Goal: Task Accomplishment & Management: Complete application form

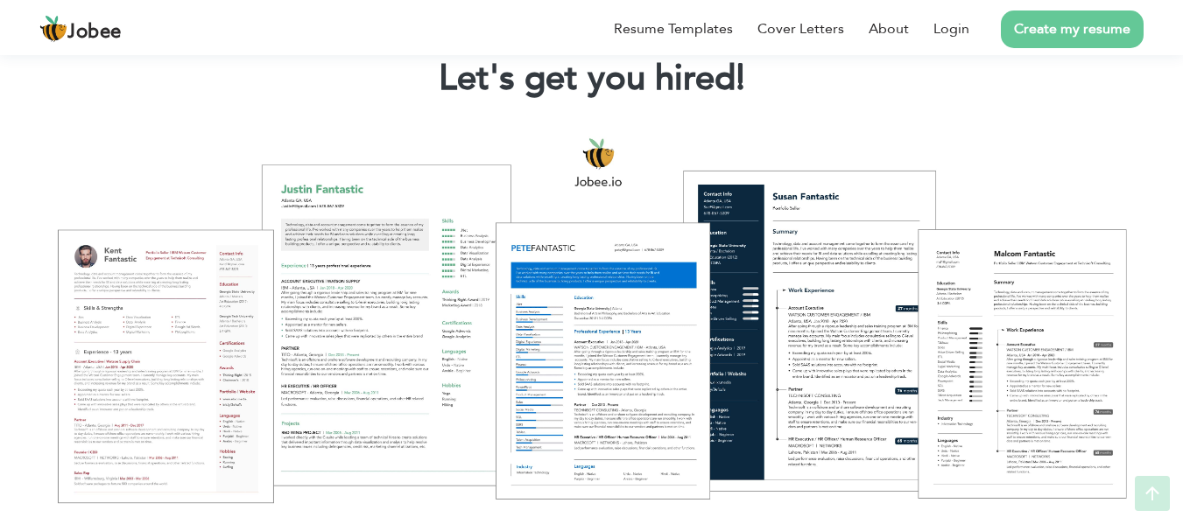
scroll to position [234, 0]
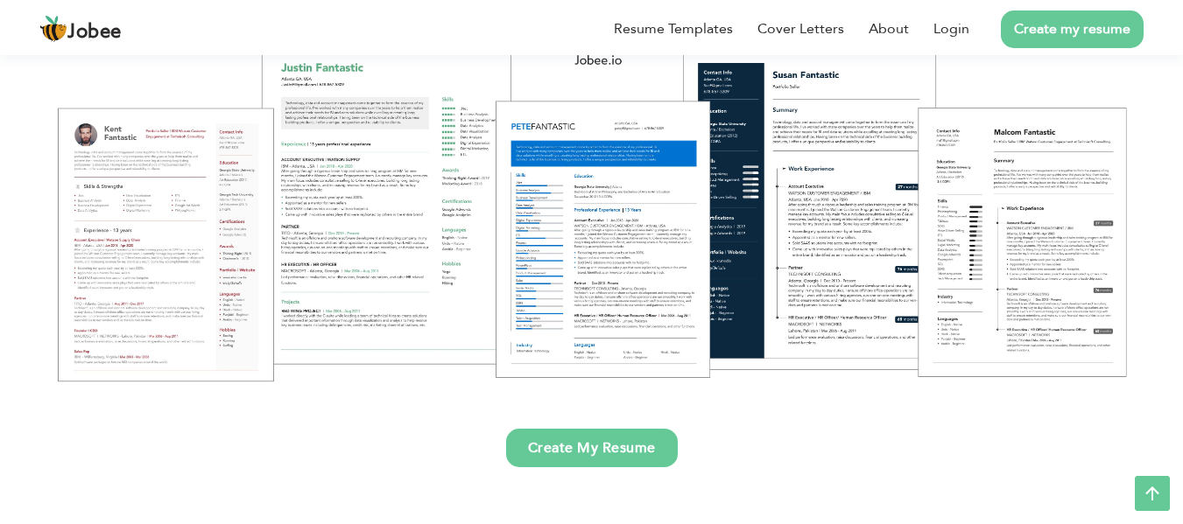
click at [1055, 31] on link "Create my resume" at bounding box center [1071, 30] width 143 height 38
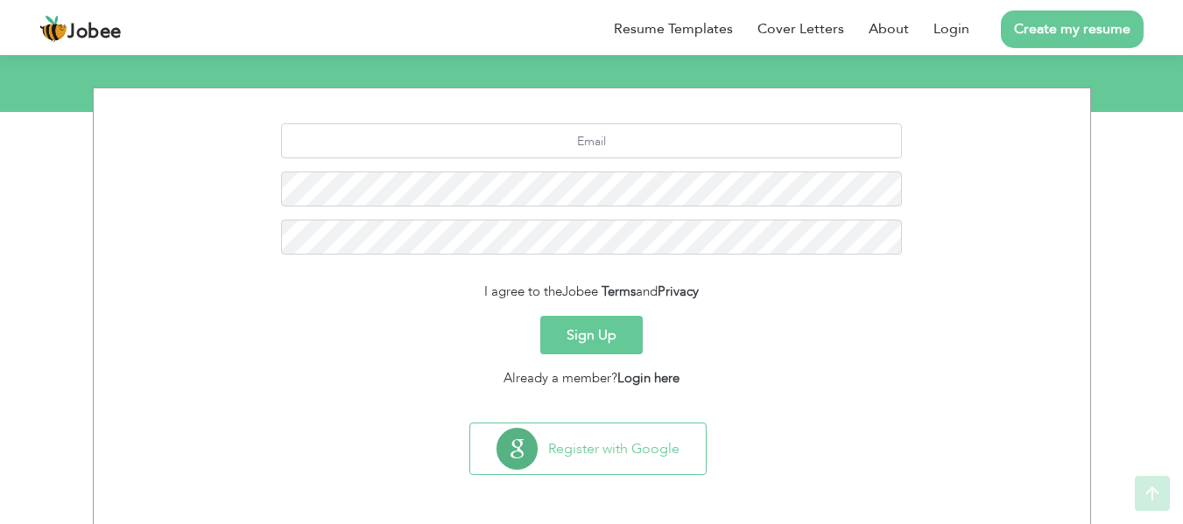
scroll to position [202, 0]
click at [717, 142] on input "text" at bounding box center [591, 140] width 621 height 35
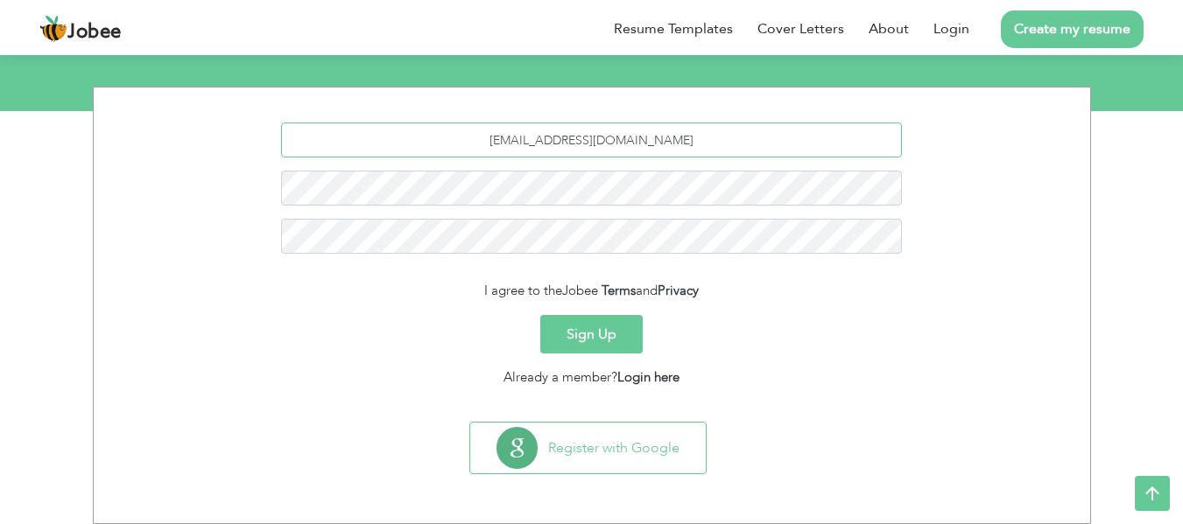
type input "sifhan.ahmed@hotmail.com"
click at [593, 329] on button "Sign Up" at bounding box center [591, 334] width 102 height 39
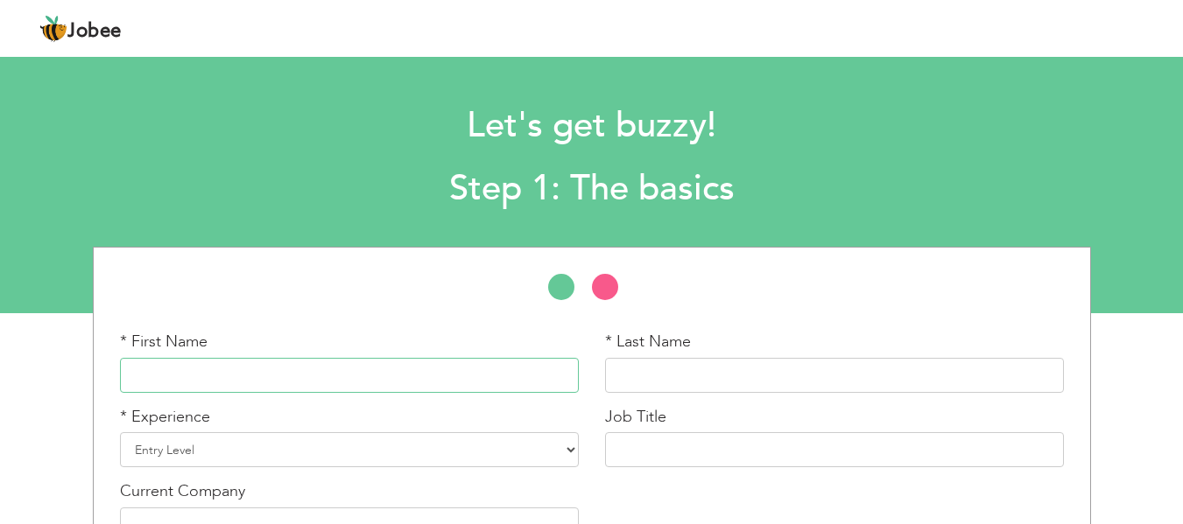
click at [501, 375] on input "text" at bounding box center [349, 375] width 459 height 35
type input "Sifhan"
type input "Ahmed"
click at [431, 441] on select "Entry Level Less than 1 Year 1 Year 2 Years 3 Years 4 Years 5 Years 6 Years 7 Y…" at bounding box center [349, 449] width 459 height 35
click at [120, 432] on select "Entry Level Less than 1 Year 1 Year 2 Years 3 Years 4 Years 5 Years 6 Years 7 Y…" at bounding box center [349, 449] width 459 height 35
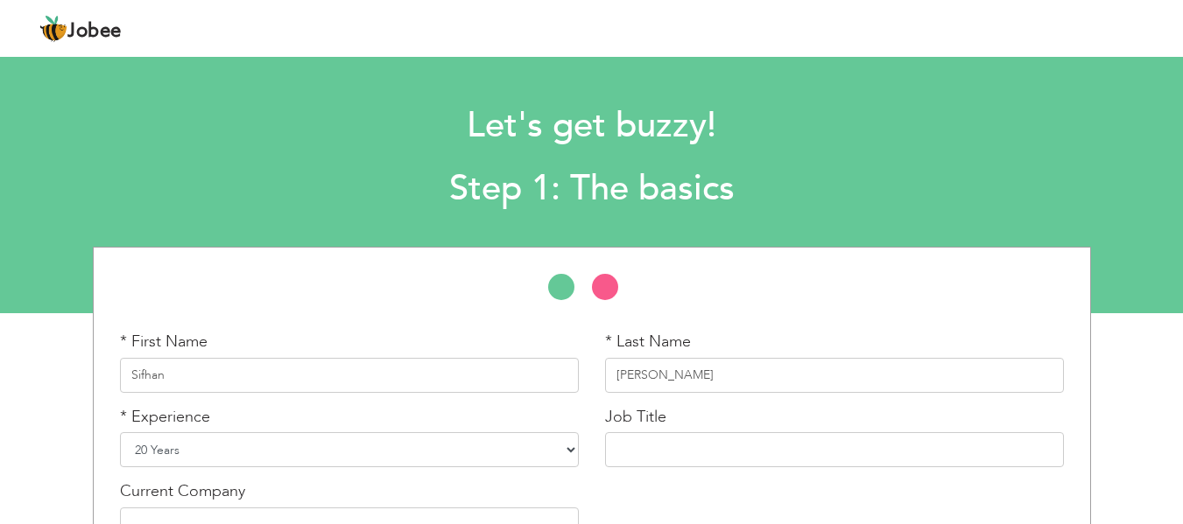
click at [514, 442] on select "Entry Level Less than 1 Year 1 Year 2 Years 3 Years 4 Years 5 Years 6 Years 7 Y…" at bounding box center [349, 449] width 459 height 35
select select "21"
click at [120, 432] on select "Entry Level Less than 1 Year 1 Year 2 Years 3 Years 4 Years 5 Years 6 Years 7 Y…" at bounding box center [349, 449] width 459 height 35
click at [720, 453] on input "text" at bounding box center [834, 449] width 459 height 35
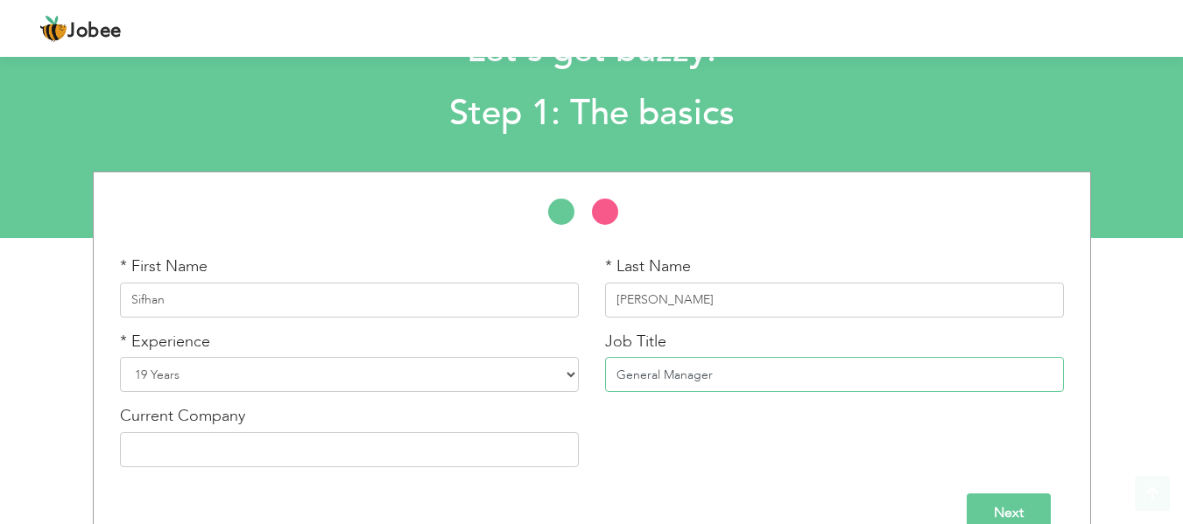
scroll to position [111, 0]
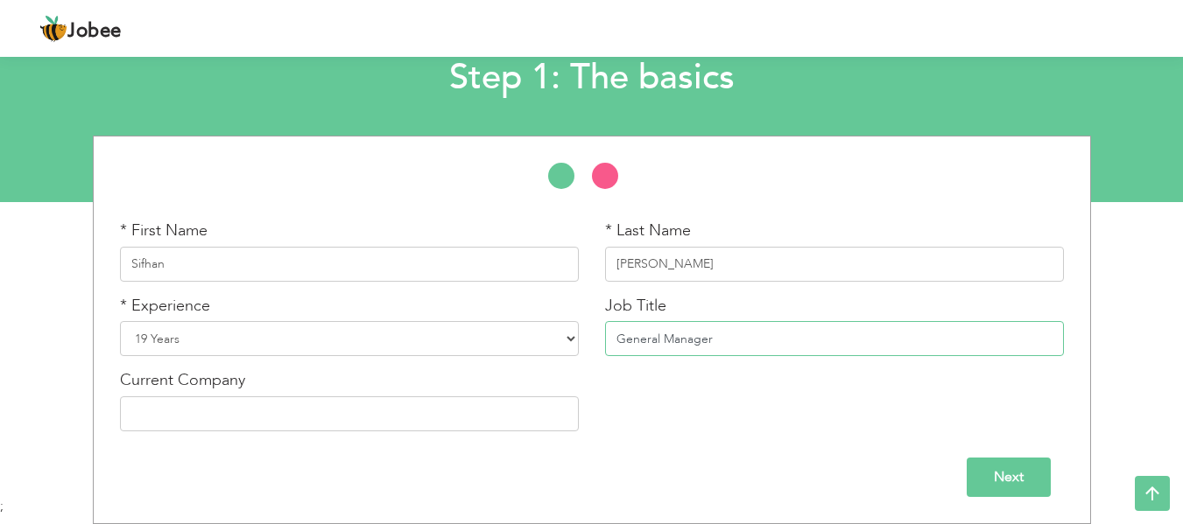
type input "General Manager"
click at [304, 420] on input "text" at bounding box center [349, 414] width 459 height 35
type input "Onza Retail (SMC- PVT) Ltd. formally Chase Value"
click at [1010, 465] on input "Next" at bounding box center [1008, 477] width 84 height 39
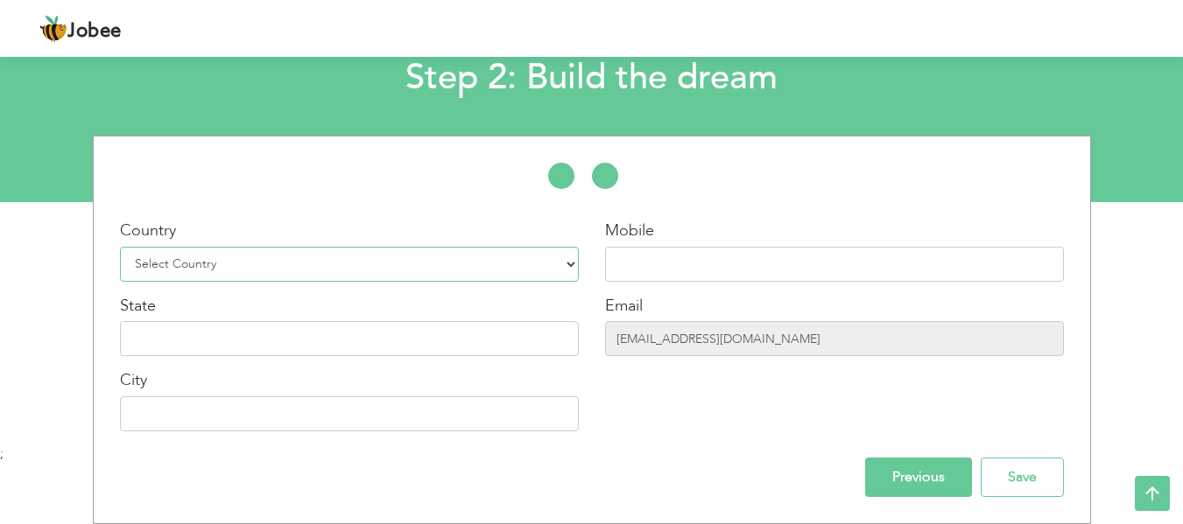
click at [573, 265] on select "Select Country Afghanistan Albania Algeria American Samoa Andorra Angola Anguil…" at bounding box center [349, 264] width 459 height 35
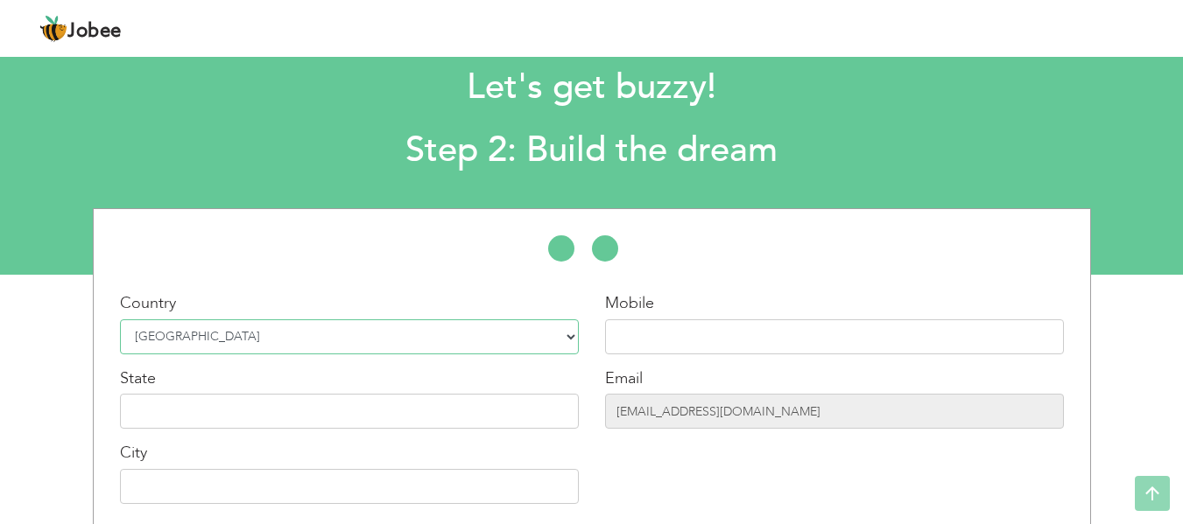
scroll to position [0, 0]
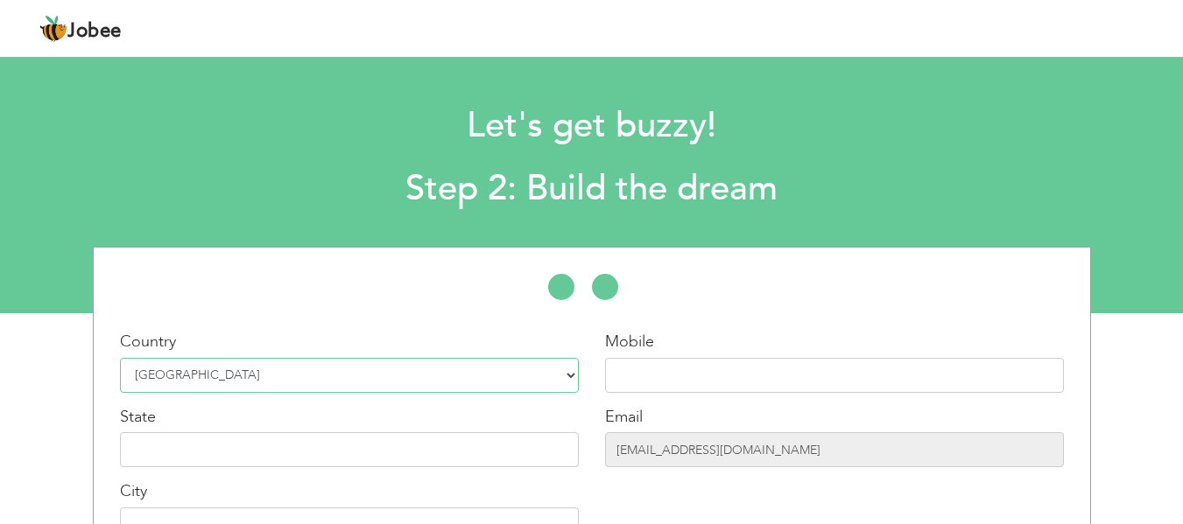
click at [568, 383] on select "Select Country Afghanistan Albania Algeria American Samoa Andorra Angola Anguil…" at bounding box center [349, 375] width 459 height 35
select select "166"
click at [120, 358] on select "Select Country Afghanistan Albania Algeria American Samoa Andorra Angola Anguil…" at bounding box center [349, 375] width 459 height 35
click at [705, 376] on input "text" at bounding box center [834, 375] width 459 height 35
type input "03333695661"
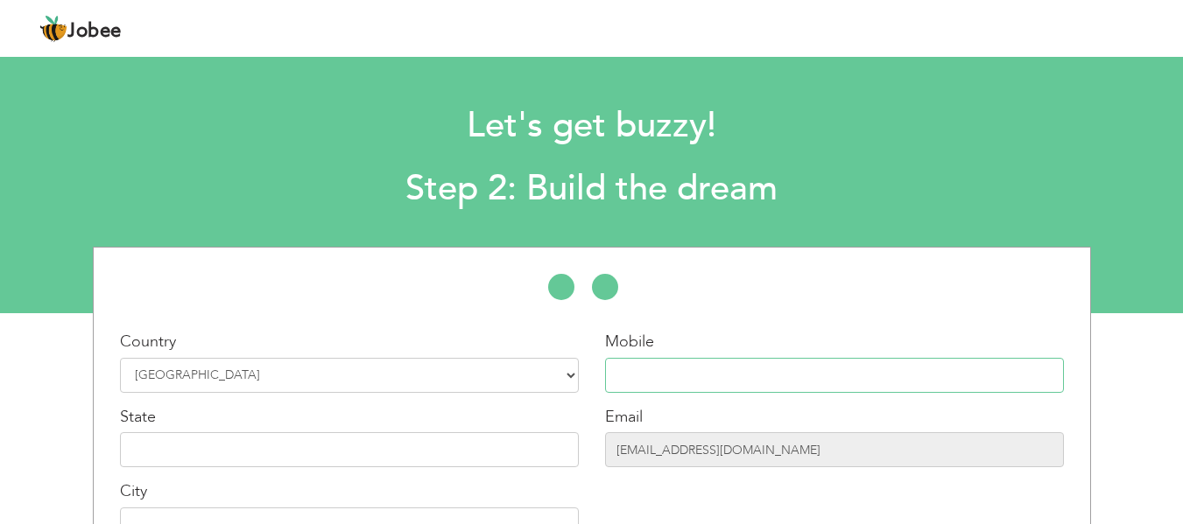
type input "[GEOGRAPHIC_DATA]"
click at [300, 478] on div "Country Select Country Afghanistan Albania Algeria American Samoa Andorra Angol…" at bounding box center [349, 443] width 485 height 225
click at [326, 451] on input "text" at bounding box center [349, 449] width 459 height 35
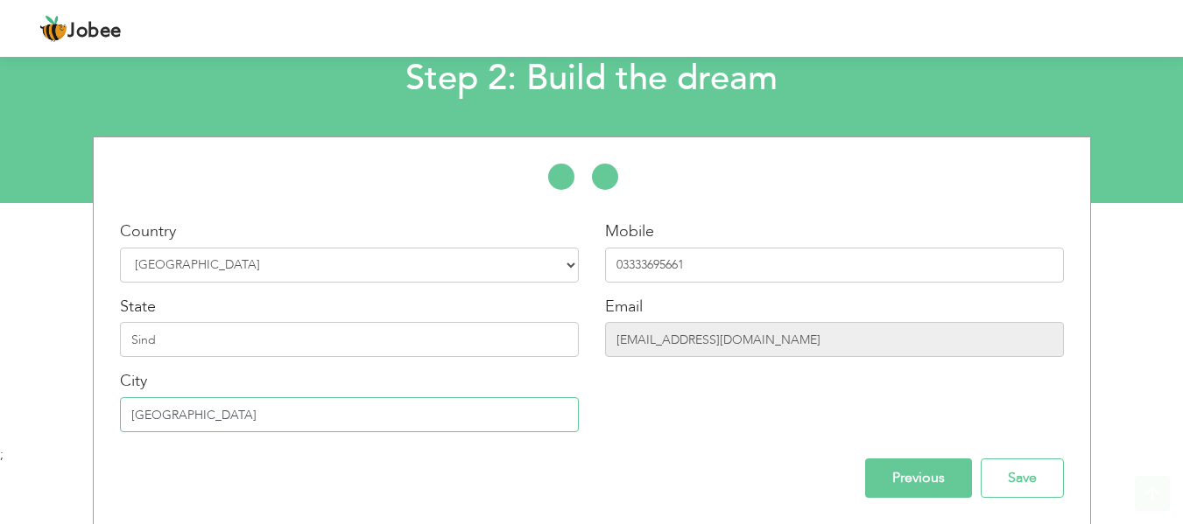
scroll to position [111, 0]
click at [311, 339] on input "Sind" at bounding box center [349, 338] width 459 height 35
type input "Sindh"
click at [654, 410] on div "Mobile 03333695661 Email sifhan.ahmed@hotmail.com" at bounding box center [834, 332] width 485 height 225
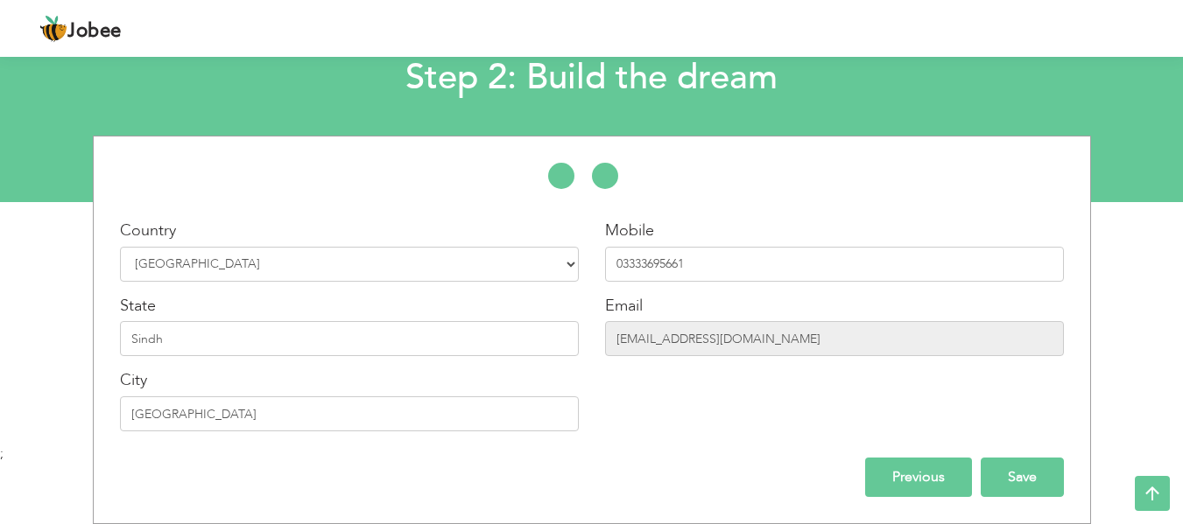
click at [1035, 469] on input "Save" at bounding box center [1021, 477] width 83 height 39
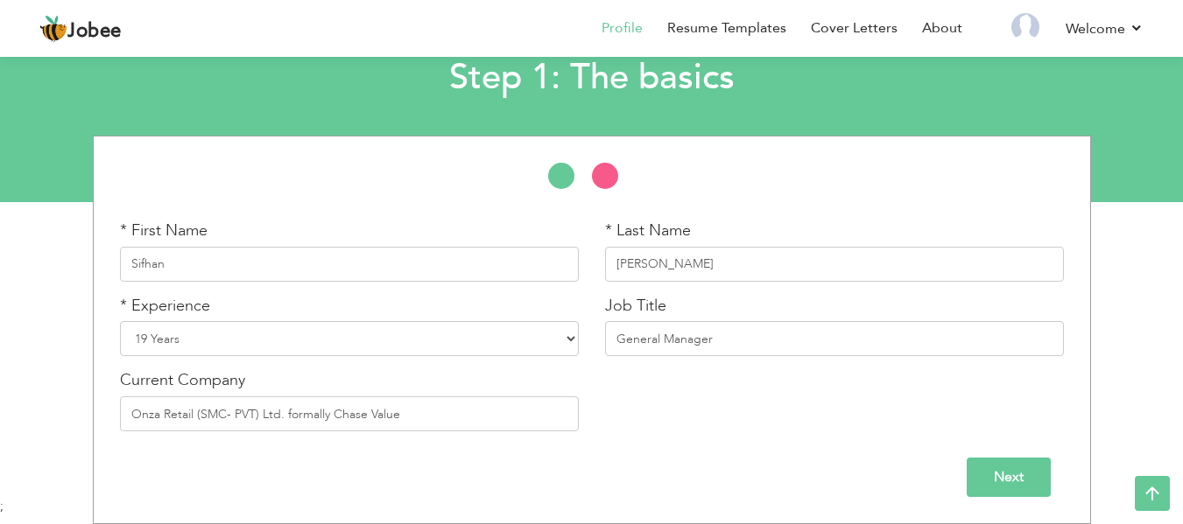
scroll to position [111, 0]
drag, startPoint x: 0, startPoint y: 0, endPoint x: 722, endPoint y: 340, distance: 798.0
click at [722, 340] on input "General Manager" at bounding box center [834, 338] width 459 height 35
type input "General Manager Manager & Taxation"
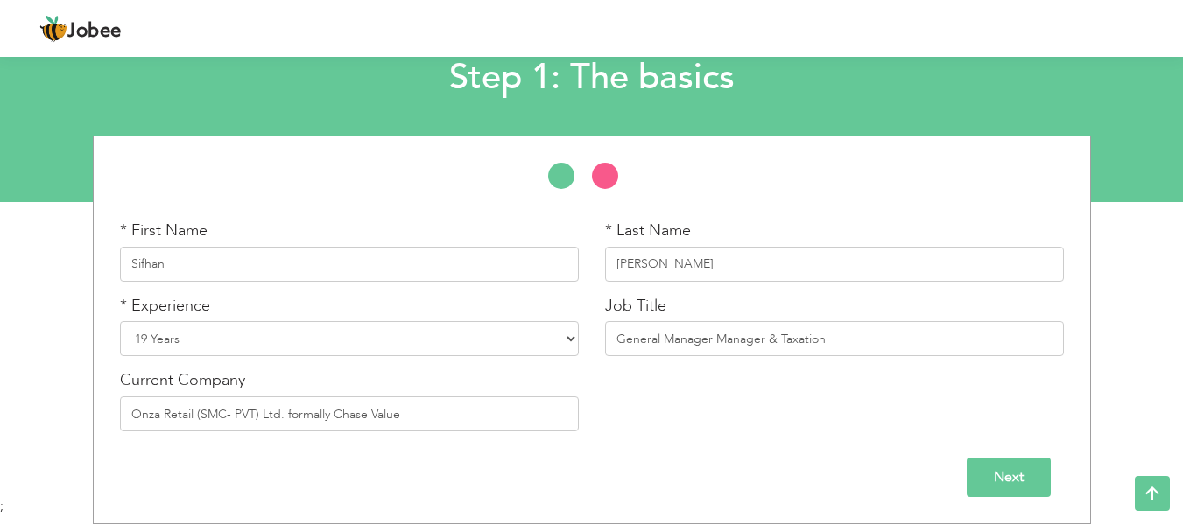
click at [1023, 470] on input "Next" at bounding box center [1008, 477] width 84 height 39
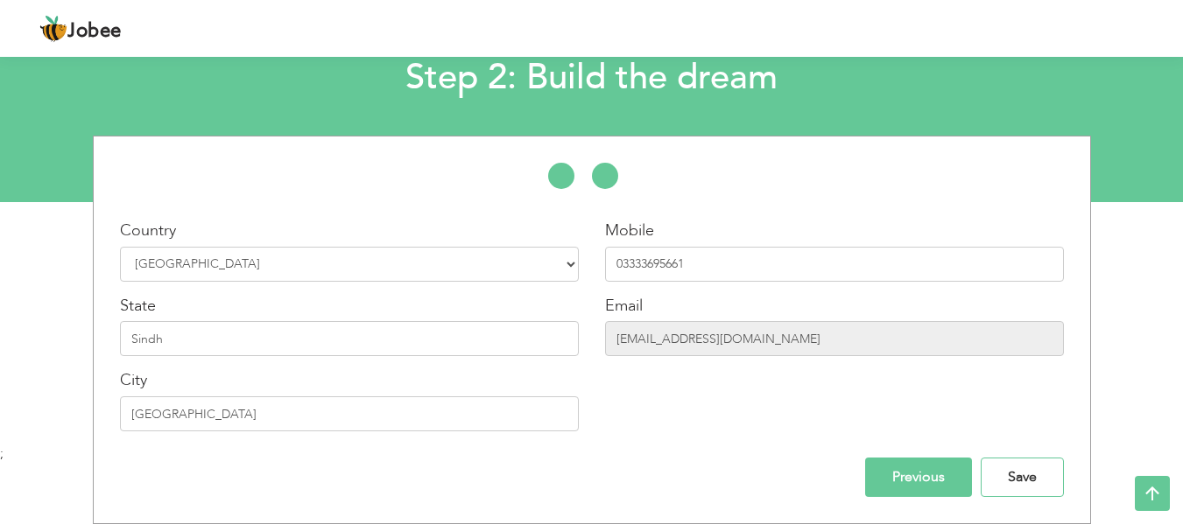
click at [1023, 470] on input "Save" at bounding box center [1021, 477] width 83 height 39
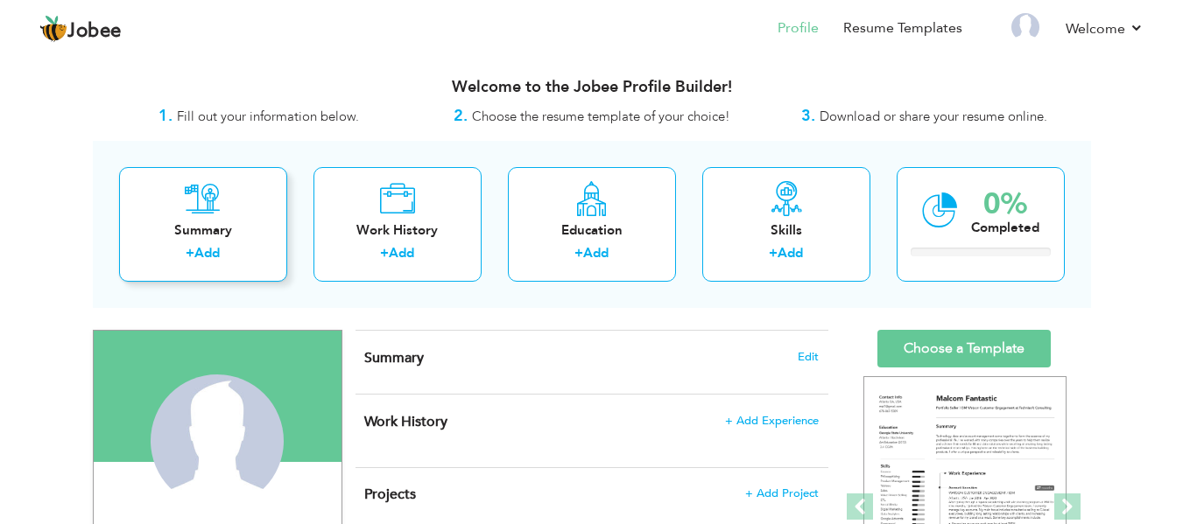
click at [206, 221] on div "Summary" at bounding box center [203, 230] width 140 height 18
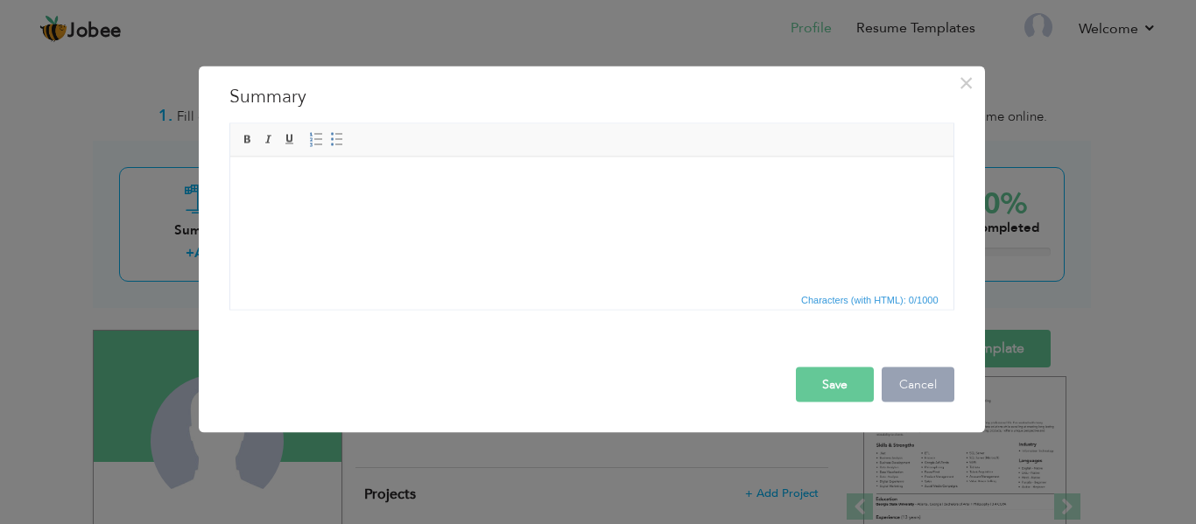
click at [932, 390] on button "Cancel" at bounding box center [917, 384] width 73 height 35
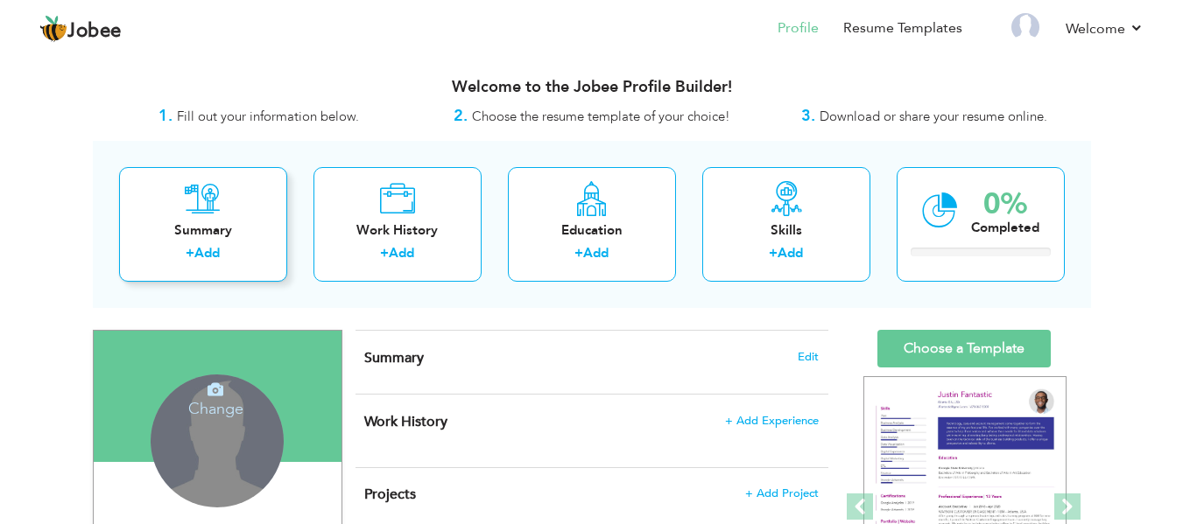
click at [213, 227] on div "Summary" at bounding box center [203, 230] width 140 height 18
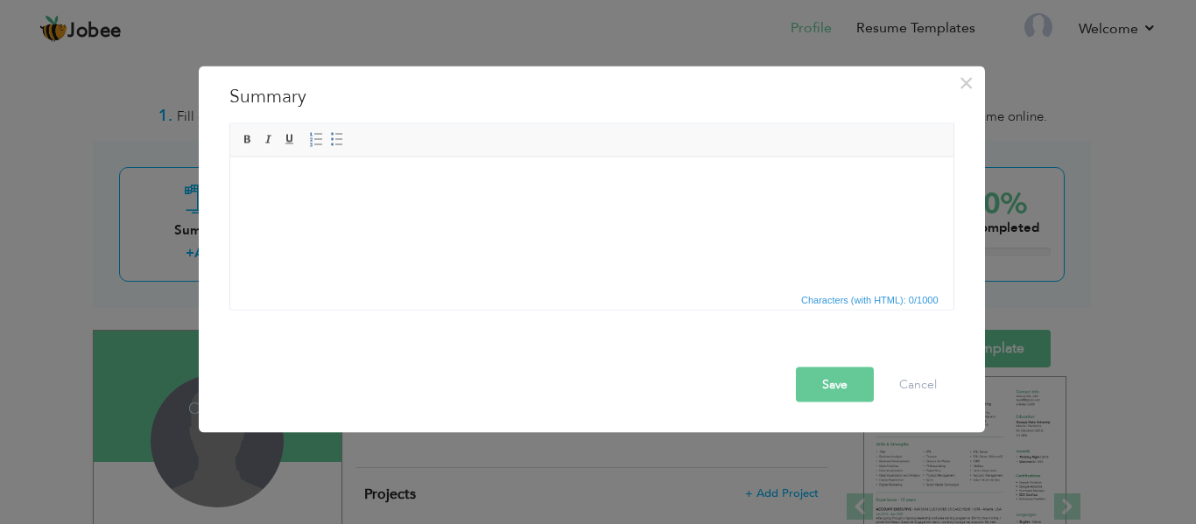
click at [478, 186] on body at bounding box center [591, 183] width 688 height 18
